Goal: Task Accomplishment & Management: Use online tool/utility

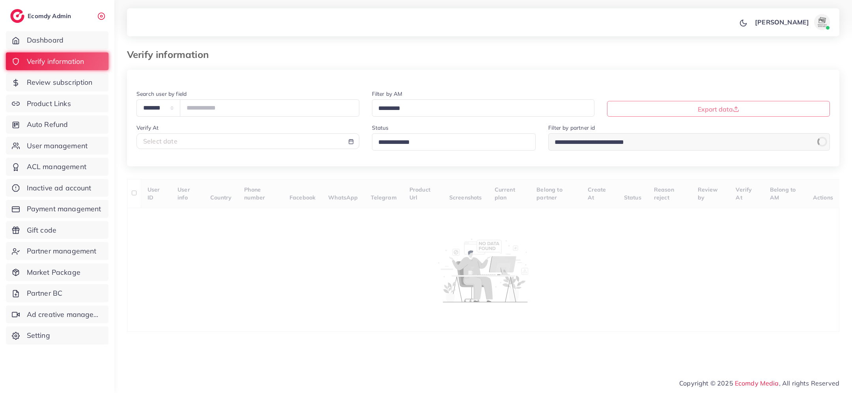
click at [468, 144] on input "Search for option" at bounding box center [450, 142] width 150 height 12
click at [431, 188] on div "**********" at bounding box center [483, 201] width 712 height 262
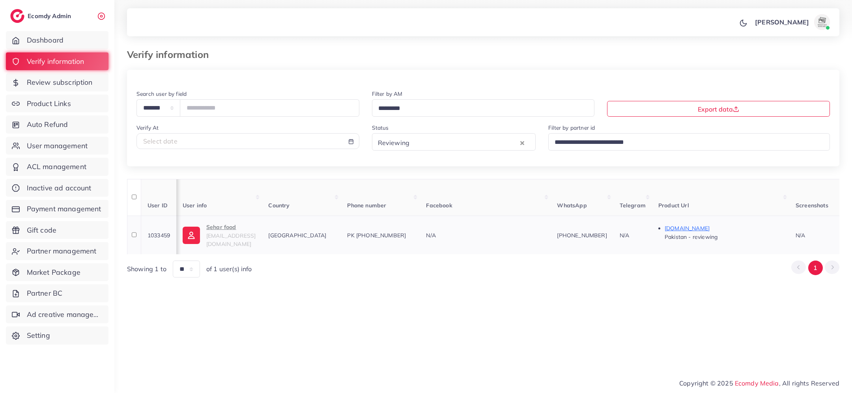
scroll to position [0, 435]
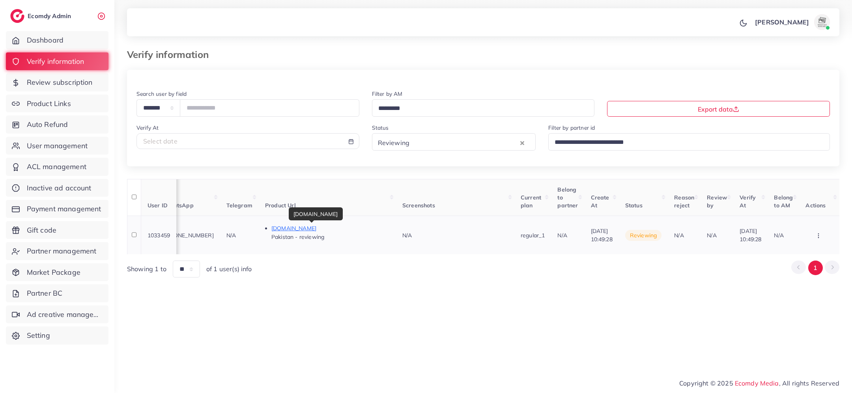
click at [279, 226] on p "[DOMAIN_NAME]" at bounding box center [330, 228] width 118 height 9
click at [823, 234] on button "button" at bounding box center [819, 235] width 28 height 18
click at [806, 210] on link "Reject" at bounding box center [805, 211] width 62 height 17
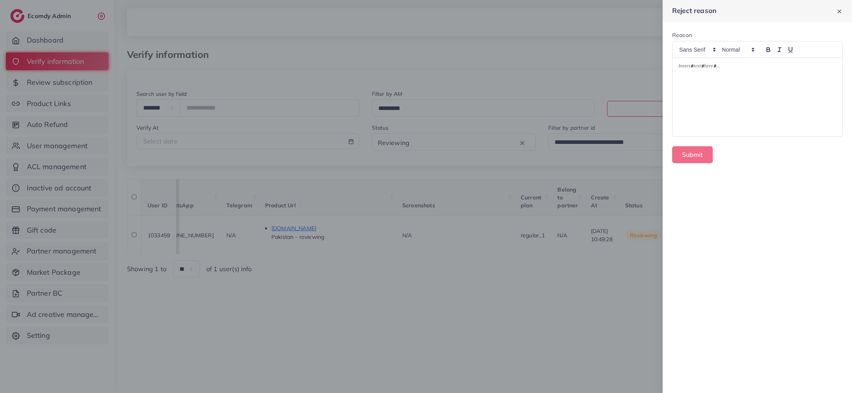
click at [751, 95] on div at bounding box center [757, 97] width 170 height 78
click at [701, 103] on div at bounding box center [757, 97] width 170 height 78
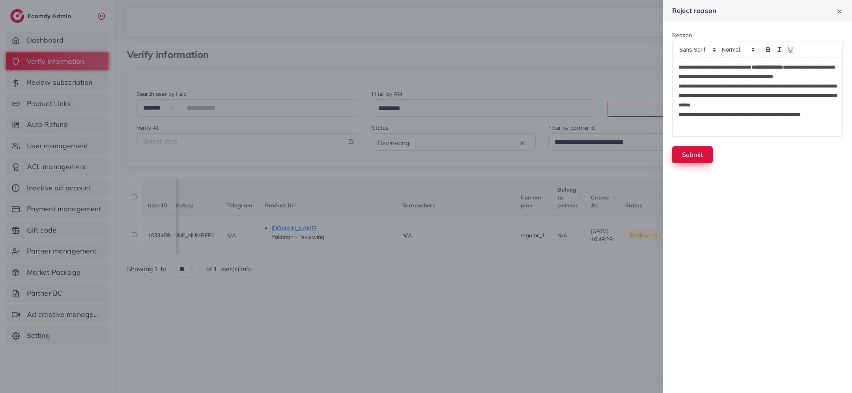
click at [691, 154] on button "Submit" at bounding box center [692, 154] width 41 height 17
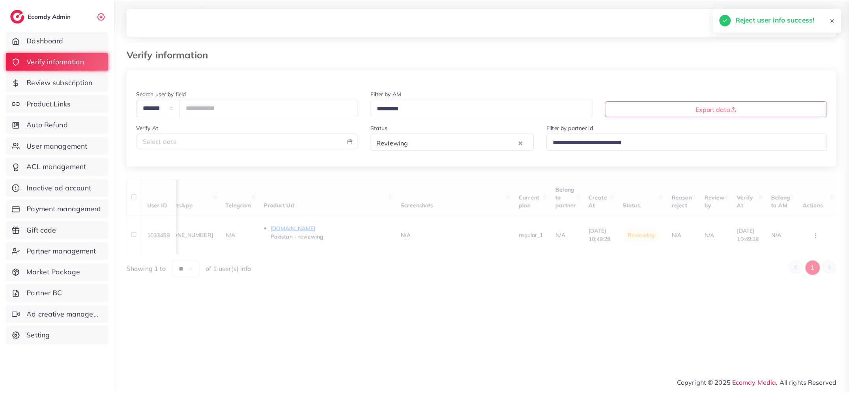
scroll to position [0, 0]
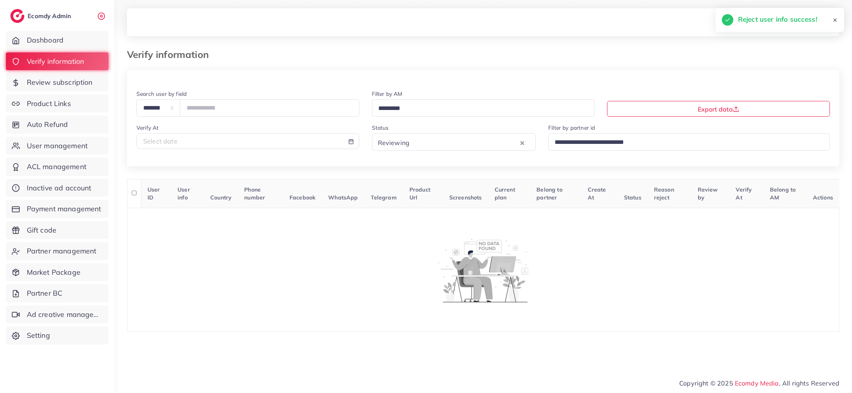
click at [406, 145] on div "Reviewing" at bounding box center [447, 142] width 145 height 14
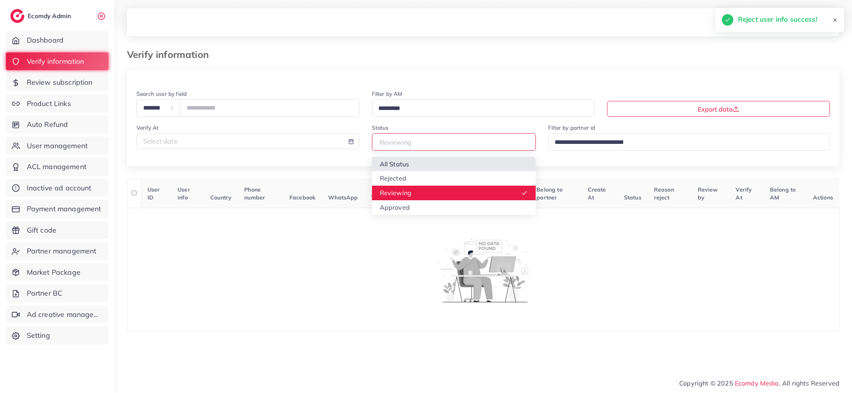
click at [418, 166] on div "**********" at bounding box center [483, 127] width 712 height 77
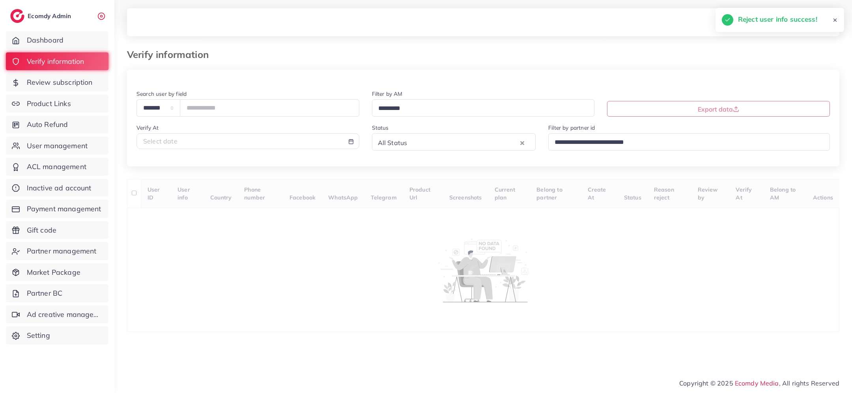
click at [323, 140] on div "Select date" at bounding box center [247, 141] width 209 height 9
select select "*"
select select "**"
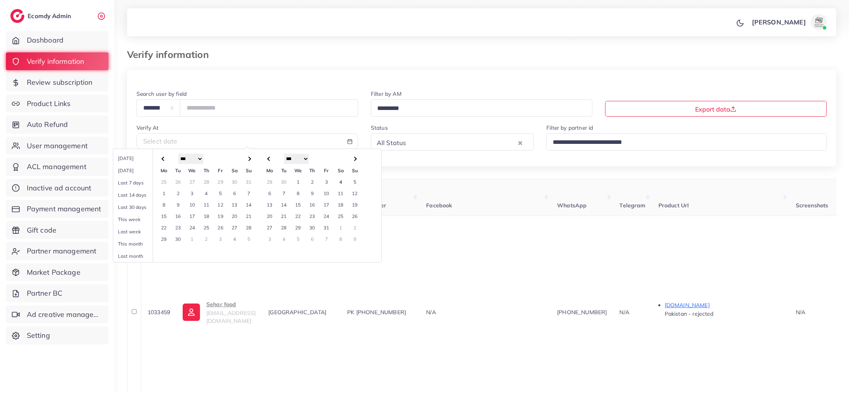
click at [337, 181] on td "4" at bounding box center [340, 181] width 14 height 11
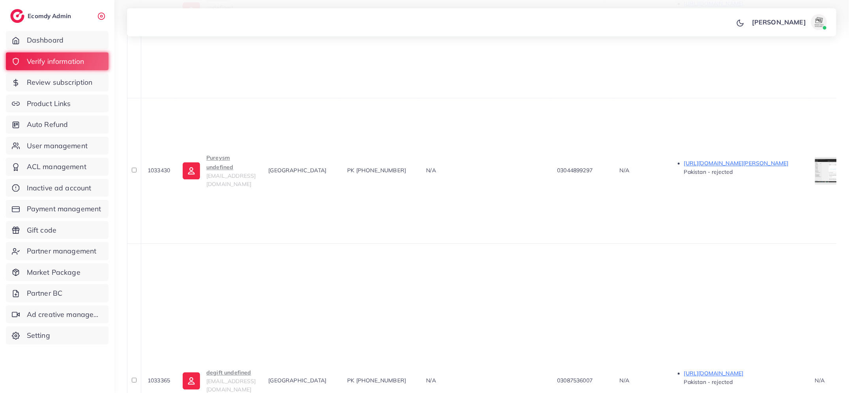
scroll to position [1149, 0]
